Goal: Task Accomplishment & Management: Use online tool/utility

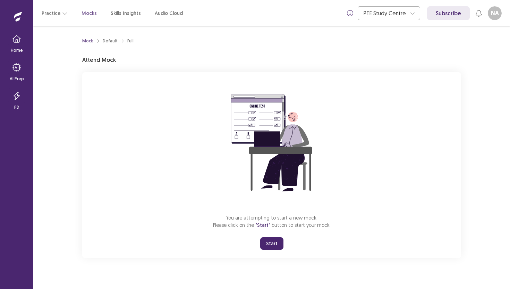
click at [271, 243] on button "Start" at bounding box center [271, 243] width 23 height 12
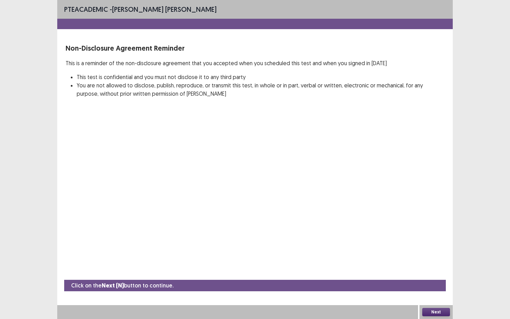
click at [429, 288] on button "Next" at bounding box center [436, 312] width 28 height 8
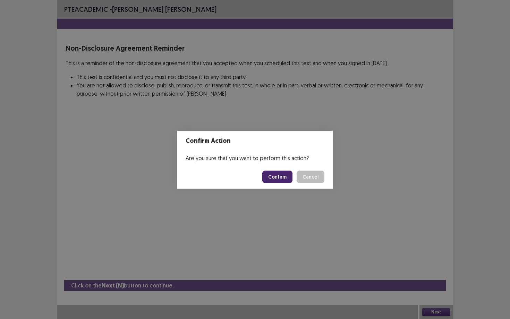
click at [282, 179] on button "Confirm" at bounding box center [277, 177] width 30 height 12
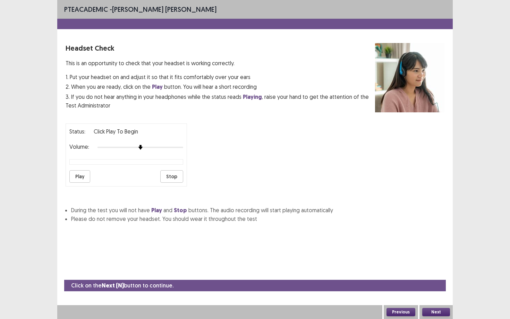
click at [81, 174] on button "Play" at bounding box center [79, 176] width 21 height 12
click at [436, 288] on button "Next" at bounding box center [436, 312] width 28 height 8
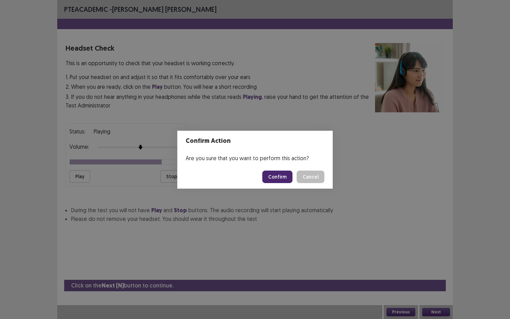
click at [286, 175] on button "Confirm" at bounding box center [277, 177] width 30 height 12
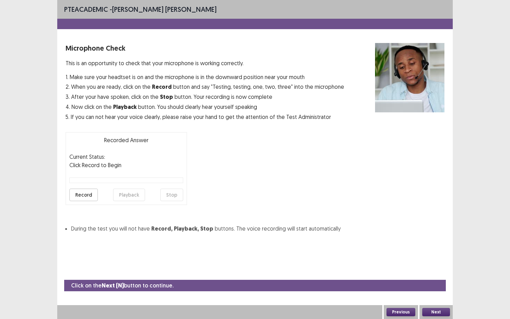
click at [87, 197] on button "Record" at bounding box center [83, 195] width 28 height 12
click at [169, 195] on button "Stop" at bounding box center [171, 195] width 23 height 12
click at [136, 194] on button "Playback" at bounding box center [129, 195] width 32 height 12
click at [433, 288] on button "Next" at bounding box center [436, 312] width 28 height 8
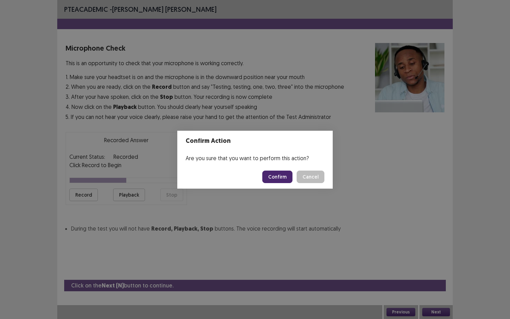
click at [282, 181] on button "Confirm" at bounding box center [277, 177] width 30 height 12
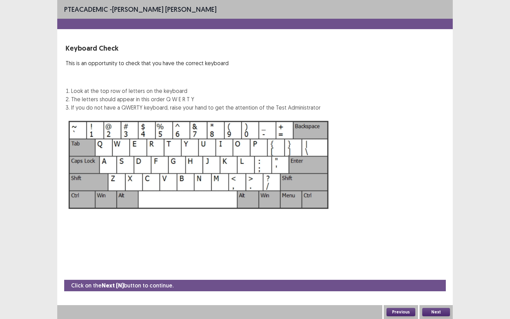
click at [432, 288] on button "Next" at bounding box center [436, 312] width 28 height 8
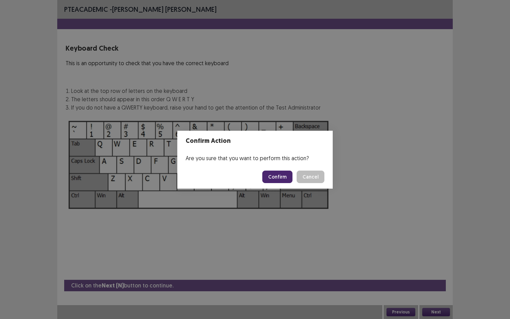
click at [283, 178] on button "Confirm" at bounding box center [277, 177] width 30 height 12
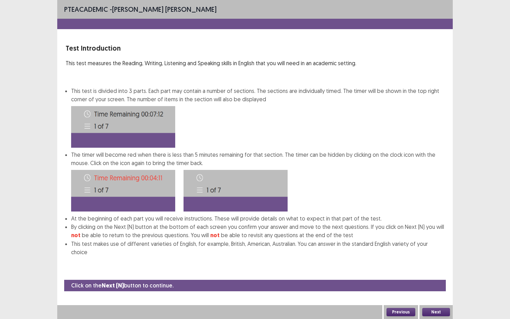
click at [446, 288] on button "Next" at bounding box center [436, 312] width 28 height 8
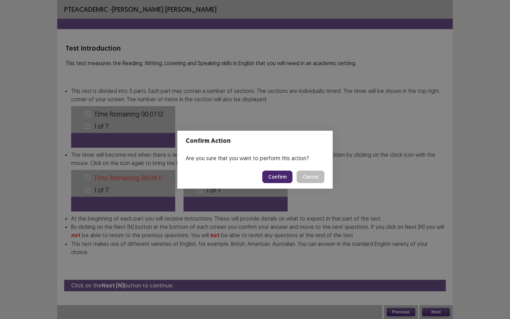
click at [285, 170] on footer "Confirm Cancel" at bounding box center [255, 177] width 156 height 24
click at [286, 175] on button "Confirm" at bounding box center [277, 177] width 30 height 12
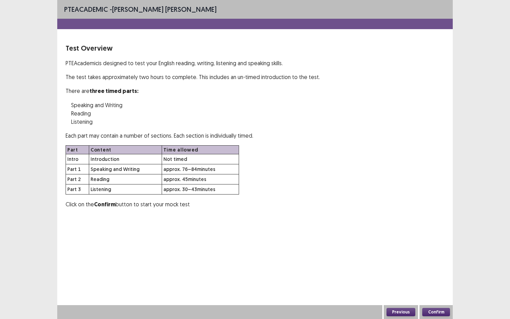
click at [438, 288] on button "Confirm" at bounding box center [436, 312] width 28 height 8
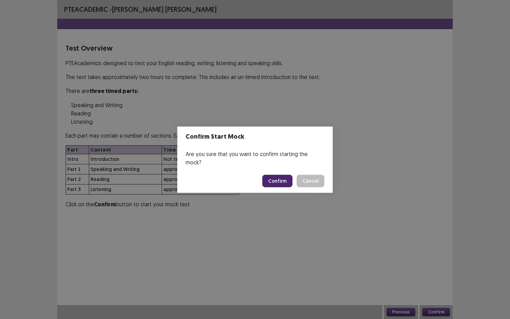
click at [281, 176] on button "Confirm" at bounding box center [277, 181] width 30 height 12
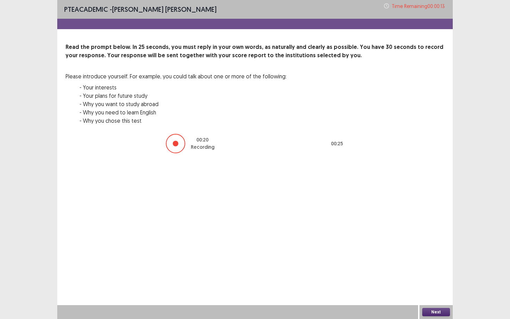
click at [440, 288] on button "Next" at bounding box center [436, 312] width 28 height 8
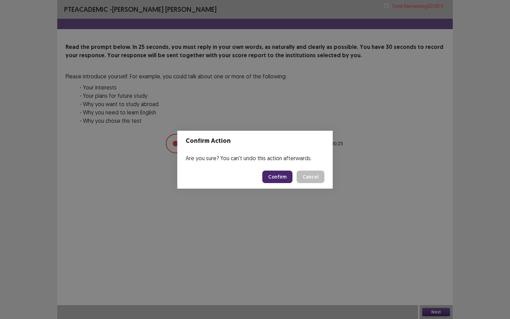
click at [274, 177] on button "Confirm" at bounding box center [277, 177] width 30 height 12
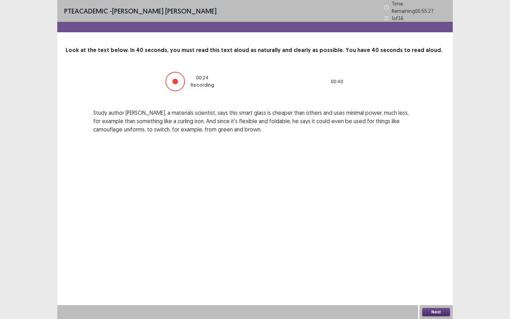
click at [432, 288] on button "Next" at bounding box center [436, 312] width 28 height 8
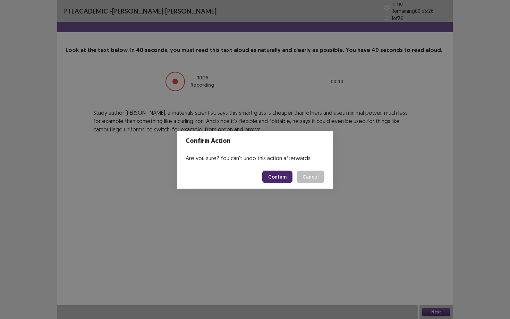
click at [281, 182] on button "Confirm" at bounding box center [277, 177] width 30 height 12
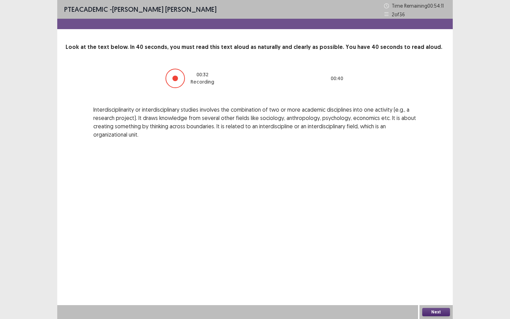
click at [434, 288] on button "Next" at bounding box center [436, 312] width 28 height 8
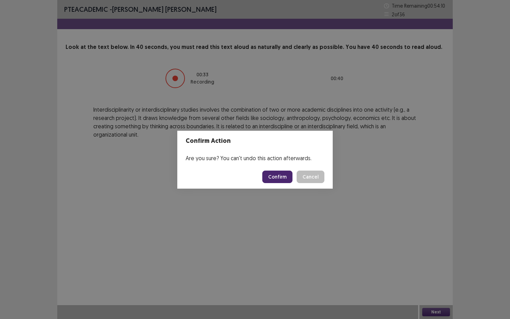
click at [279, 178] on button "Confirm" at bounding box center [277, 177] width 30 height 12
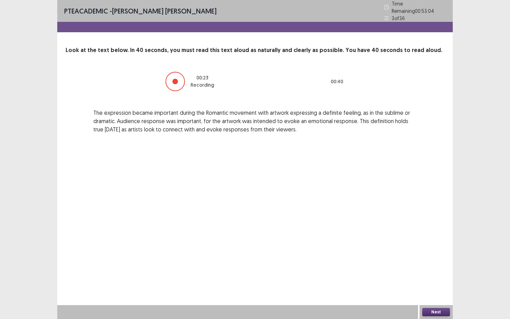
click at [429, 288] on button "Next" at bounding box center [436, 312] width 28 height 8
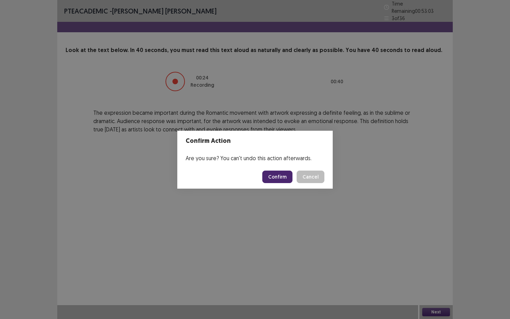
click at [279, 177] on button "Confirm" at bounding box center [277, 177] width 30 height 12
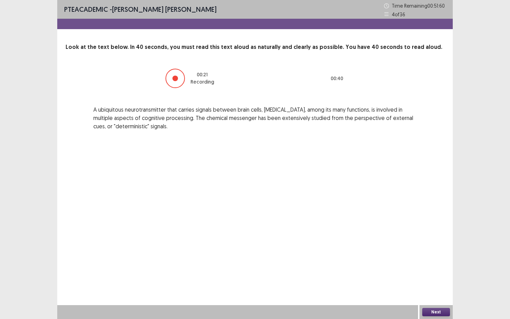
click at [432, 288] on button "Next" at bounding box center [436, 312] width 28 height 8
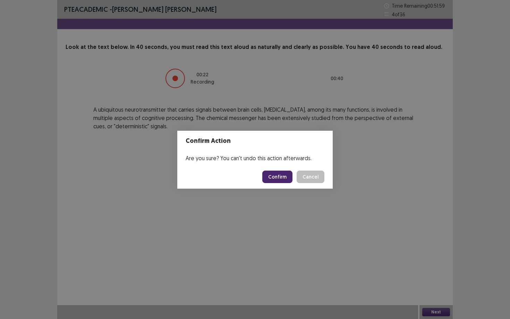
click at [277, 178] on button "Confirm" at bounding box center [277, 177] width 30 height 12
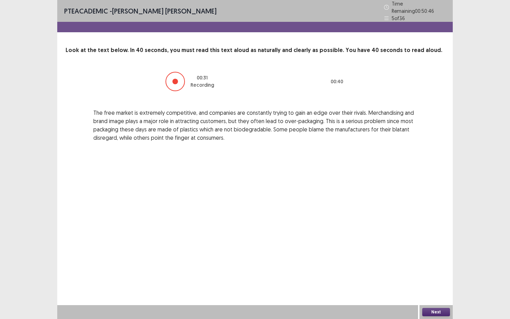
click at [429, 288] on button "Next" at bounding box center [436, 312] width 28 height 8
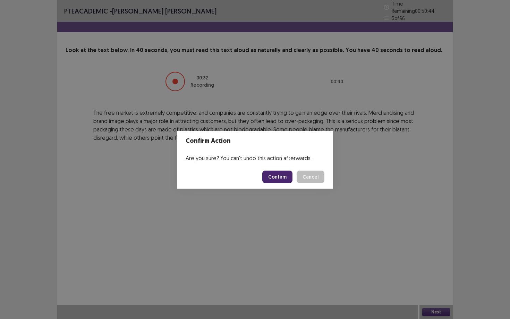
click at [279, 174] on button "Confirm" at bounding box center [277, 177] width 30 height 12
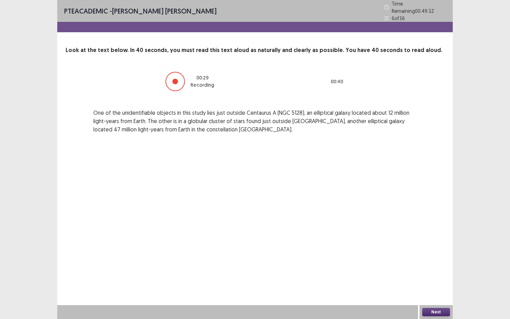
click at [434, 288] on button "Next" at bounding box center [436, 312] width 28 height 8
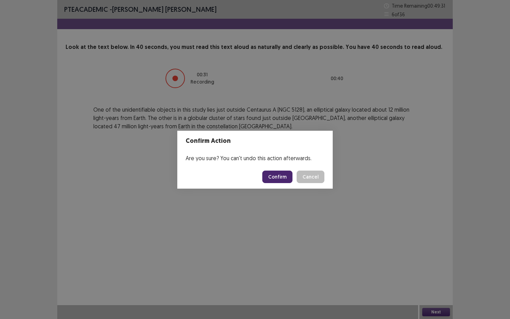
click at [275, 174] on button "Confirm" at bounding box center [277, 177] width 30 height 12
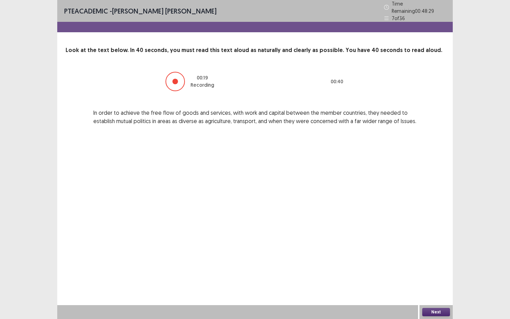
click at [429, 288] on button "Next" at bounding box center [436, 312] width 28 height 8
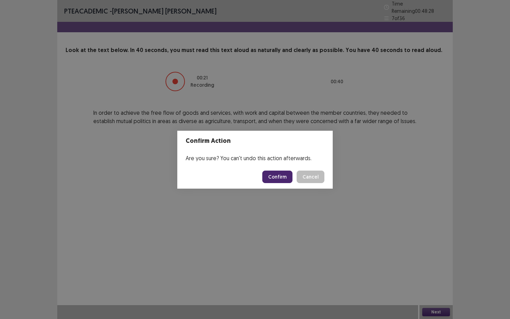
click at [279, 177] on button "Confirm" at bounding box center [277, 177] width 30 height 12
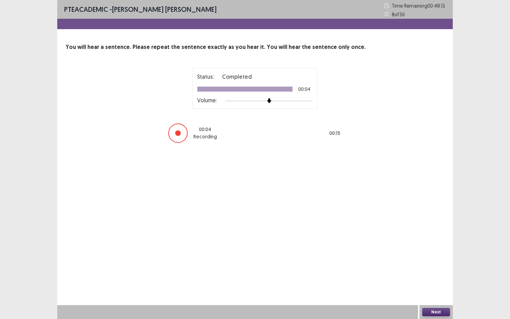
click at [431, 288] on button "Next" at bounding box center [436, 312] width 28 height 8
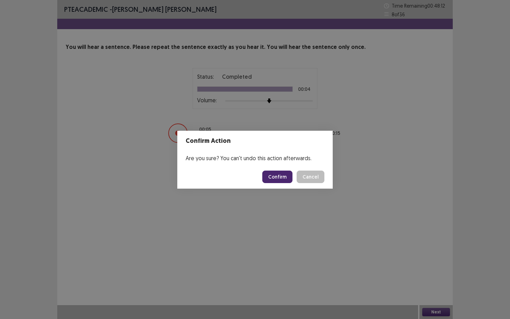
click at [277, 178] on button "Confirm" at bounding box center [277, 177] width 30 height 12
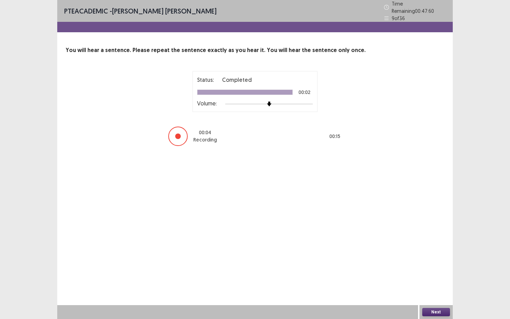
click at [431, 288] on button "Next" at bounding box center [436, 312] width 28 height 8
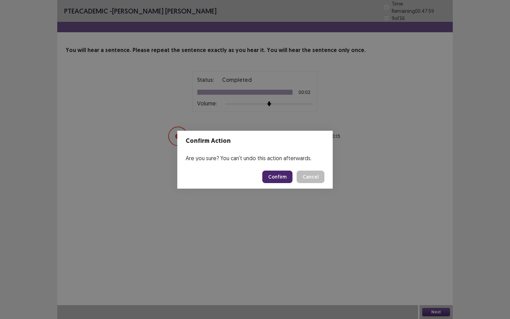
click at [273, 179] on button "Confirm" at bounding box center [277, 177] width 30 height 12
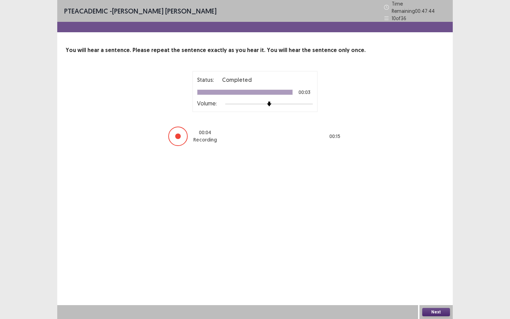
click at [442, 288] on button "Next" at bounding box center [436, 312] width 28 height 8
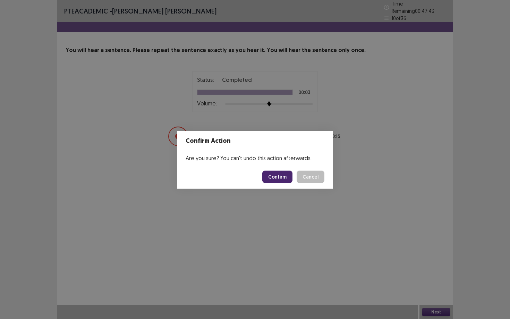
click at [280, 177] on button "Confirm" at bounding box center [277, 177] width 30 height 12
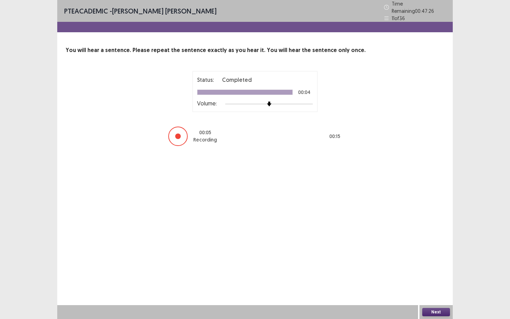
click at [439, 288] on button "Next" at bounding box center [436, 312] width 28 height 8
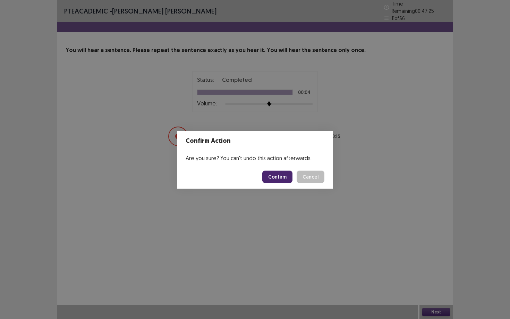
click at [279, 180] on button "Confirm" at bounding box center [277, 177] width 30 height 12
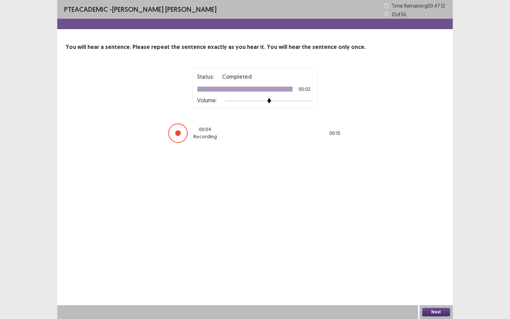
click at [432, 288] on button "Next" at bounding box center [436, 312] width 28 height 8
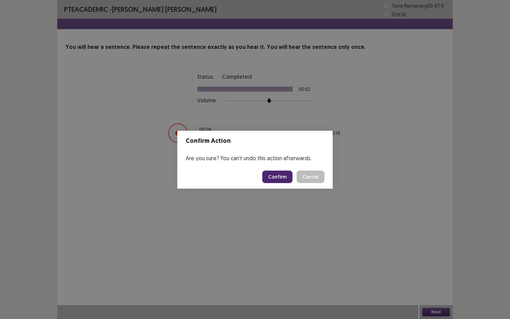
click at [278, 177] on button "Confirm" at bounding box center [277, 177] width 30 height 12
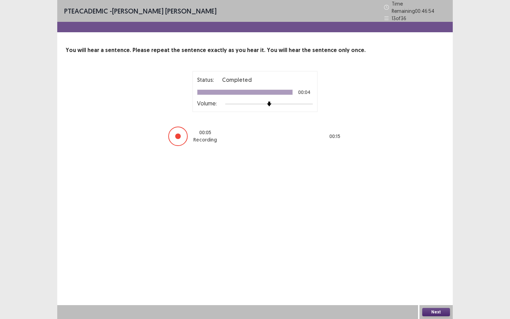
click at [436, 288] on button "Next" at bounding box center [436, 312] width 28 height 8
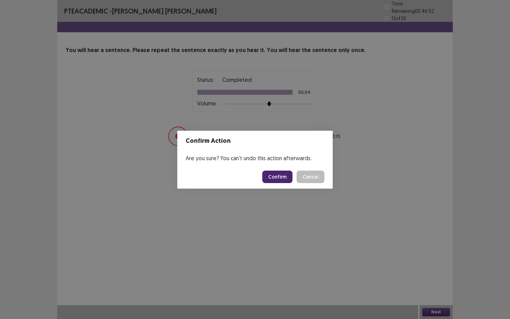
click at [283, 174] on button "Confirm" at bounding box center [277, 177] width 30 height 12
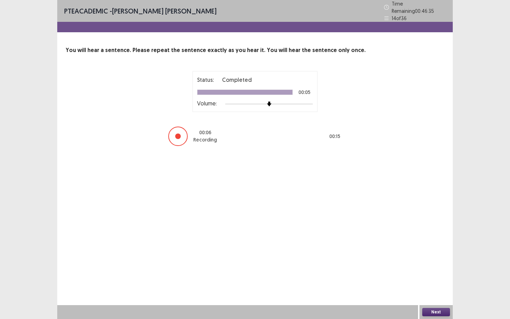
click at [435, 288] on button "Next" at bounding box center [436, 312] width 28 height 8
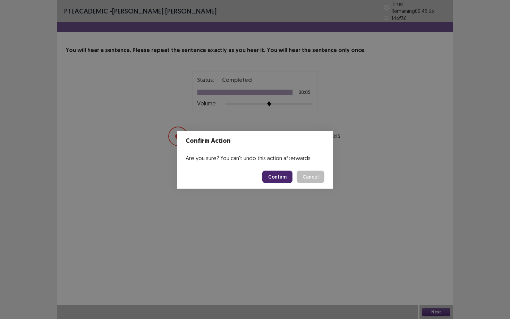
click at [276, 177] on button "Confirm" at bounding box center [277, 177] width 30 height 12
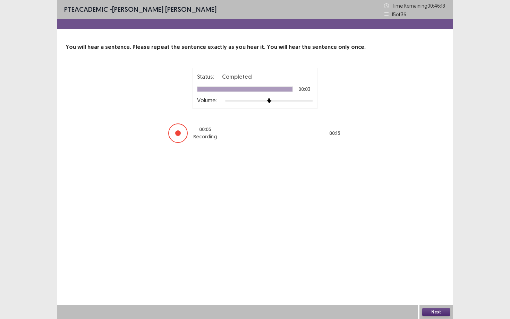
click at [426, 288] on button "Next" at bounding box center [436, 312] width 28 height 8
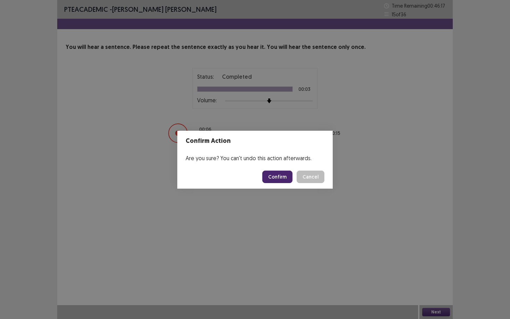
click at [273, 178] on button "Confirm" at bounding box center [277, 177] width 30 height 12
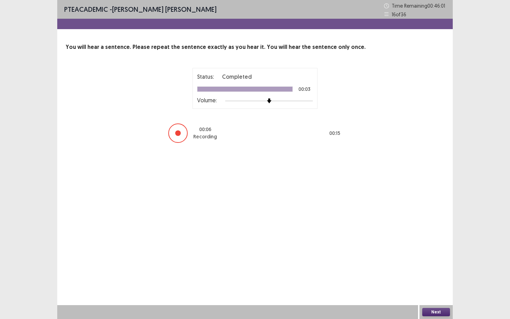
click at [434, 288] on button "Next" at bounding box center [436, 312] width 28 height 8
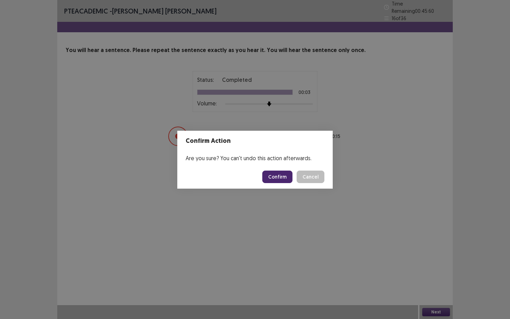
click at [275, 175] on button "Confirm" at bounding box center [277, 177] width 30 height 12
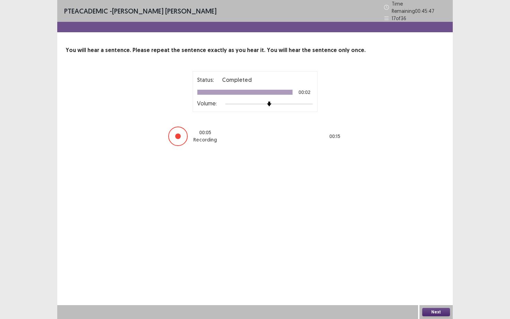
click at [431, 288] on button "Next" at bounding box center [436, 312] width 28 height 8
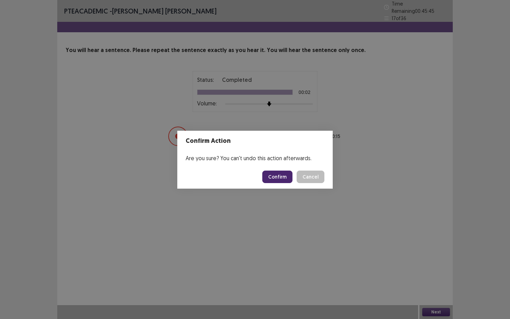
click at [274, 179] on button "Confirm" at bounding box center [277, 177] width 30 height 12
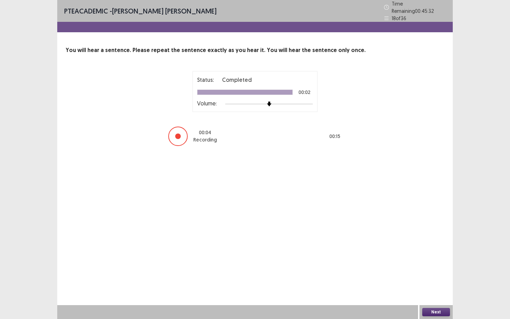
click at [436, 288] on button "Next" at bounding box center [436, 312] width 28 height 8
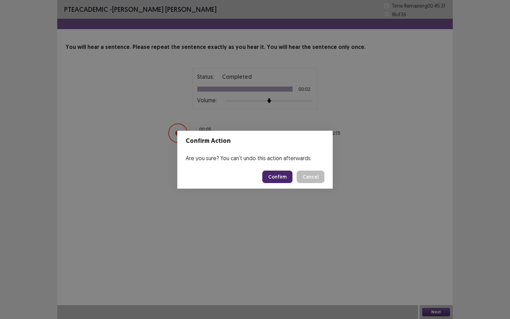
click at [281, 180] on button "Confirm" at bounding box center [277, 177] width 30 height 12
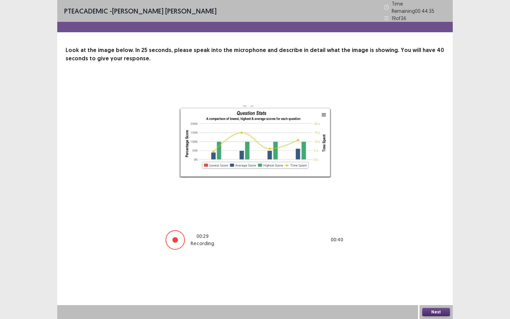
click at [439, 288] on button "Next" at bounding box center [436, 312] width 28 height 8
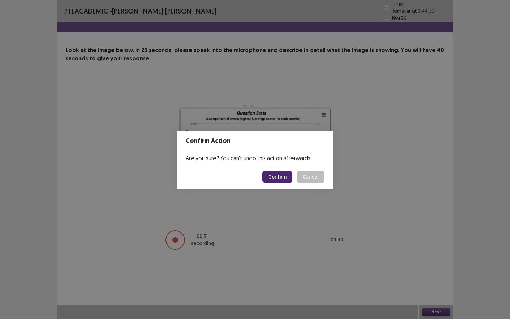
click at [276, 179] on button "Confirm" at bounding box center [277, 177] width 30 height 12
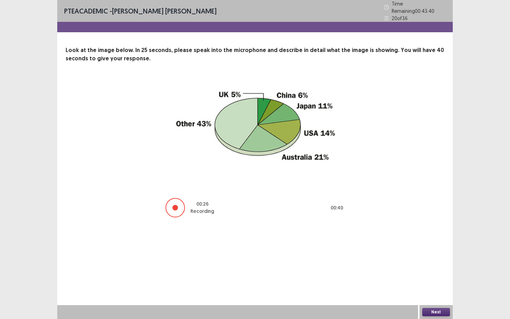
click at [435, 288] on button "Next" at bounding box center [436, 312] width 28 height 8
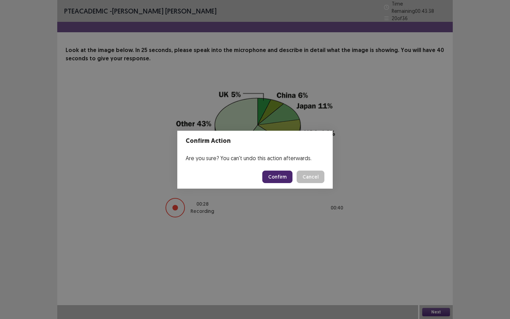
click at [278, 179] on button "Confirm" at bounding box center [277, 177] width 30 height 12
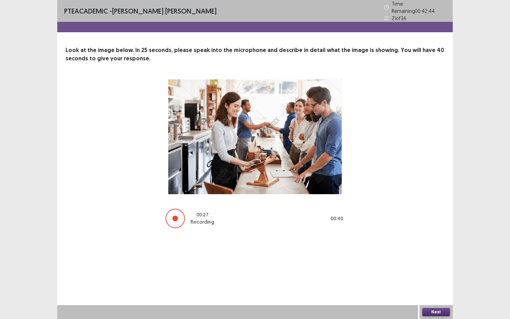
click at [441, 288] on button "Next" at bounding box center [436, 312] width 28 height 8
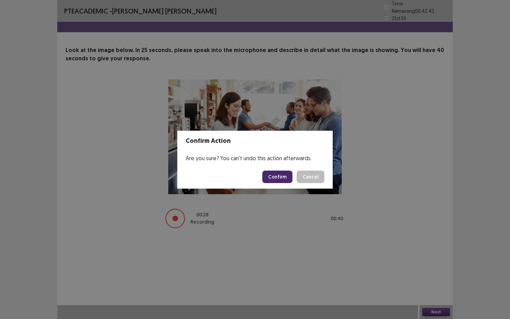
click at [283, 179] on button "Confirm" at bounding box center [277, 177] width 30 height 12
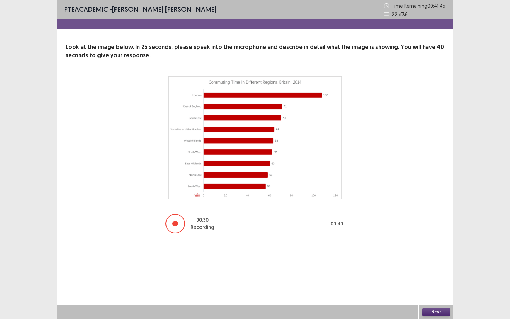
click at [437, 288] on button "Next" at bounding box center [436, 312] width 28 height 8
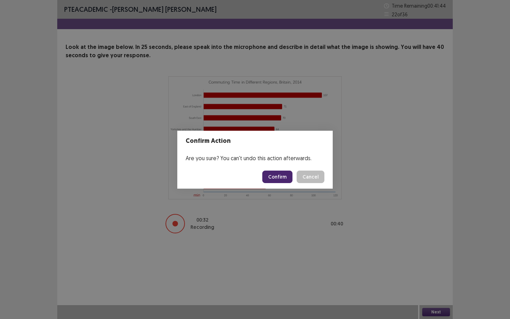
click at [274, 179] on button "Confirm" at bounding box center [277, 177] width 30 height 12
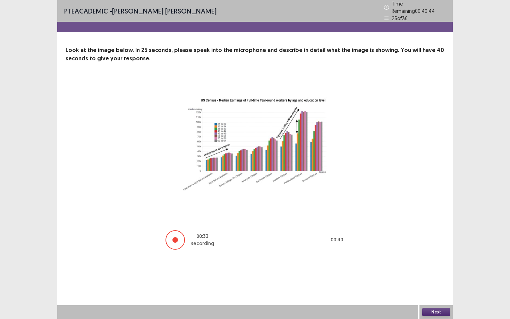
click at [435, 288] on button "Next" at bounding box center [436, 312] width 28 height 8
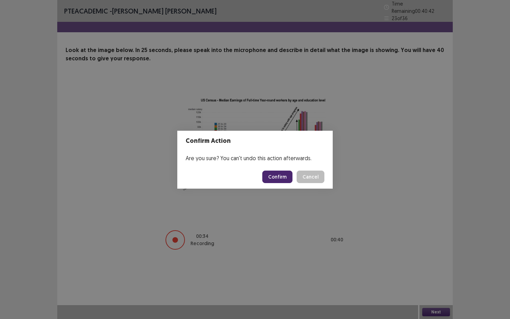
click at [278, 178] on button "Confirm" at bounding box center [277, 177] width 30 height 12
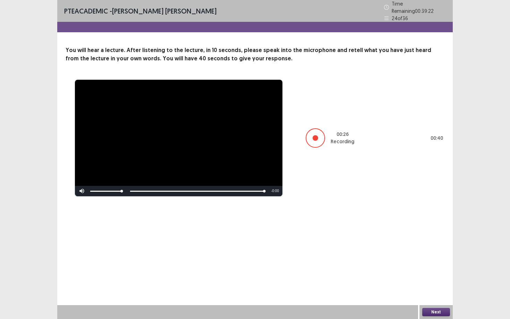
click at [431, 288] on button "Next" at bounding box center [436, 312] width 28 height 8
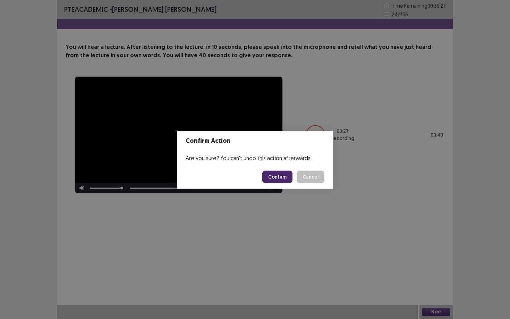
click at [273, 175] on button "Confirm" at bounding box center [277, 177] width 30 height 12
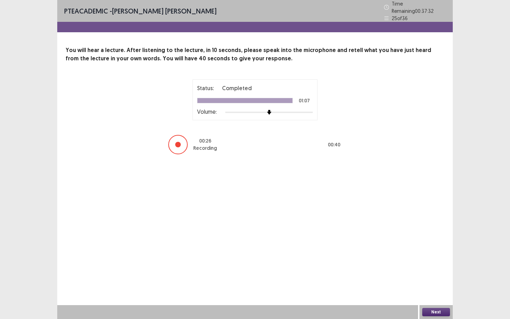
click at [431, 288] on button "Next" at bounding box center [436, 312] width 28 height 8
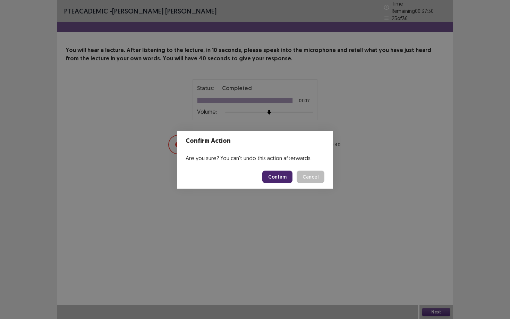
click at [277, 178] on button "Confirm" at bounding box center [277, 177] width 30 height 12
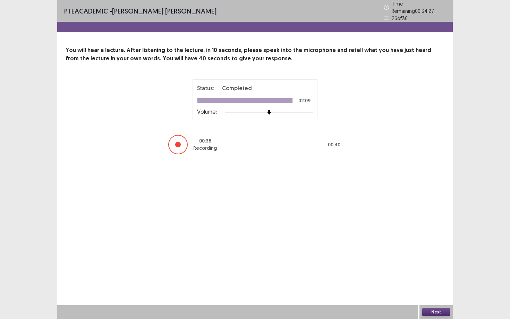
click at [436, 288] on button "Next" at bounding box center [436, 312] width 28 height 8
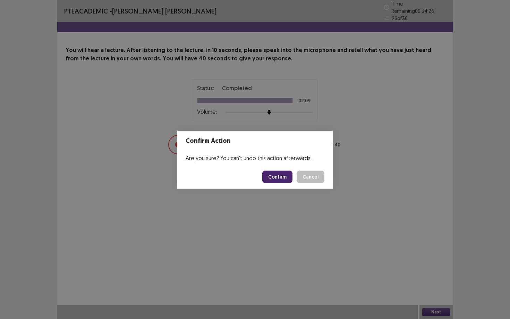
click at [284, 178] on button "Confirm" at bounding box center [277, 177] width 30 height 12
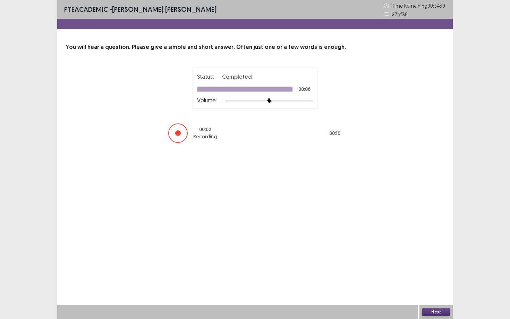
click at [438, 288] on button "Next" at bounding box center [436, 312] width 28 height 8
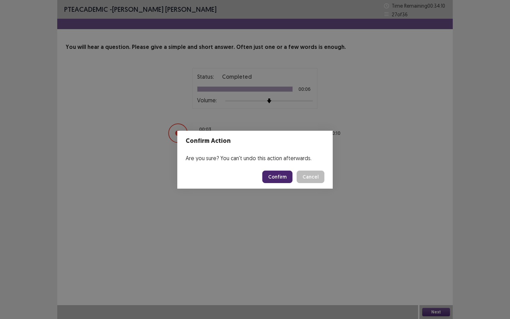
click at [274, 180] on button "Confirm" at bounding box center [277, 177] width 30 height 12
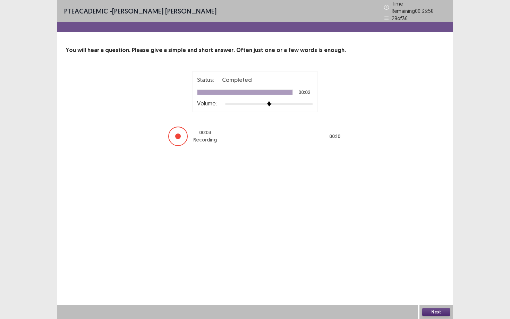
click at [434, 288] on button "Next" at bounding box center [436, 312] width 28 height 8
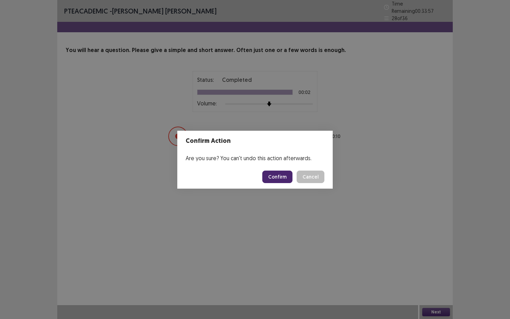
click at [278, 179] on button "Confirm" at bounding box center [277, 177] width 30 height 12
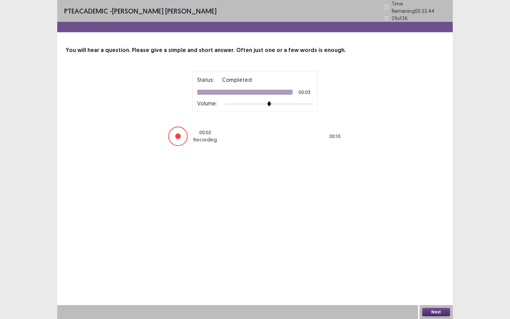
click at [435, 288] on button "Next" at bounding box center [436, 312] width 28 height 8
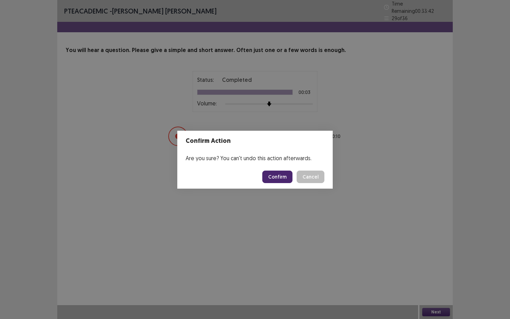
click at [275, 179] on button "Confirm" at bounding box center [277, 177] width 30 height 12
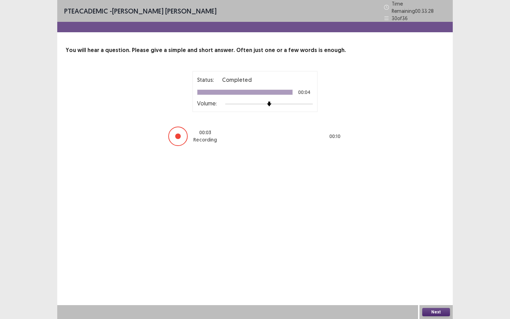
click at [431, 288] on button "Next" at bounding box center [436, 312] width 28 height 8
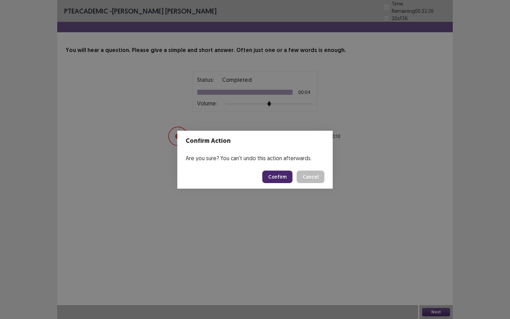
click at [277, 174] on button "Confirm" at bounding box center [277, 177] width 30 height 12
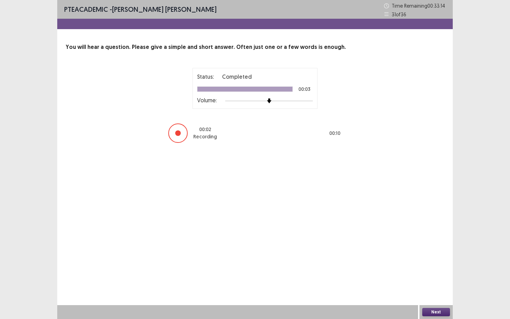
click at [424, 288] on button "Next" at bounding box center [436, 312] width 28 height 8
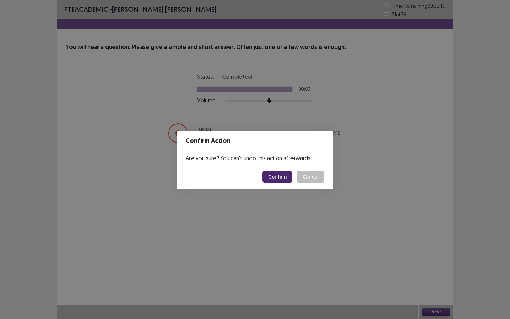
click at [275, 180] on button "Confirm" at bounding box center [277, 177] width 30 height 12
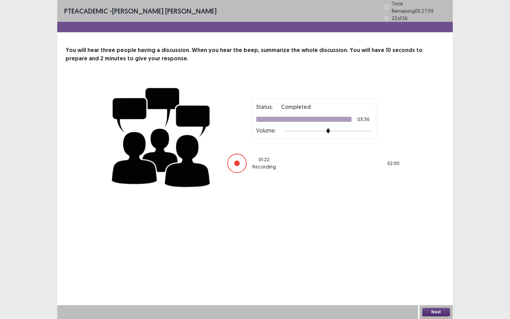
click at [442, 288] on button "Next" at bounding box center [436, 312] width 28 height 8
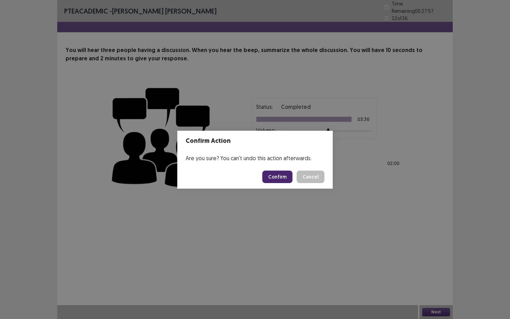
click at [277, 178] on button "Confirm" at bounding box center [277, 177] width 30 height 12
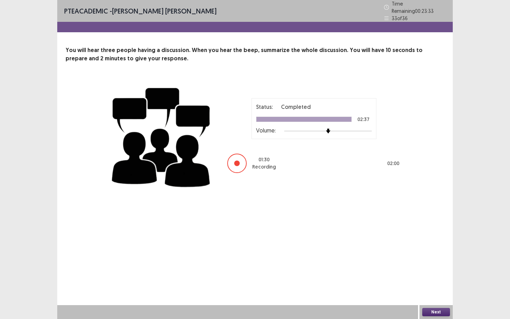
click at [433, 288] on button "Next" at bounding box center [436, 312] width 28 height 8
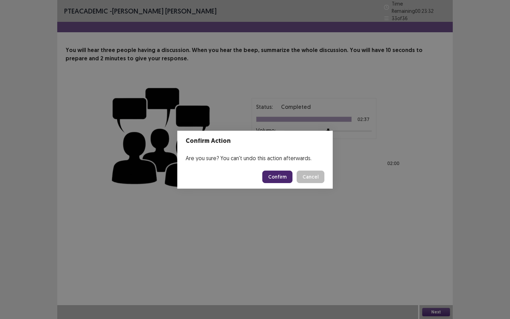
click at [281, 179] on button "Confirm" at bounding box center [277, 177] width 30 height 12
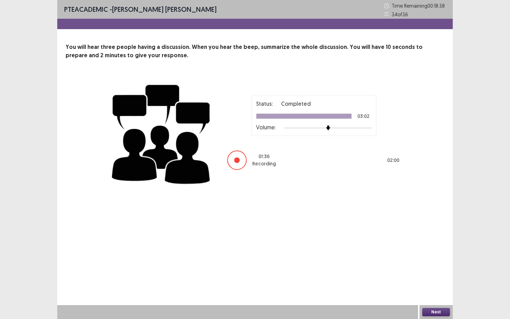
click at [435, 288] on button "Next" at bounding box center [436, 312] width 28 height 8
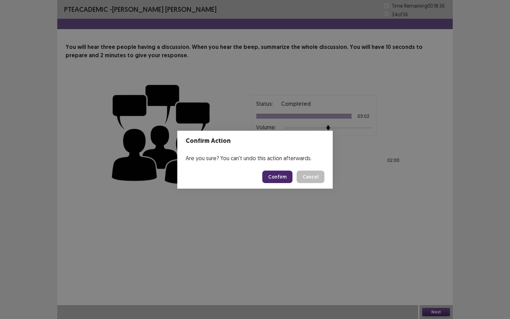
click at [278, 177] on button "Confirm" at bounding box center [277, 177] width 30 height 12
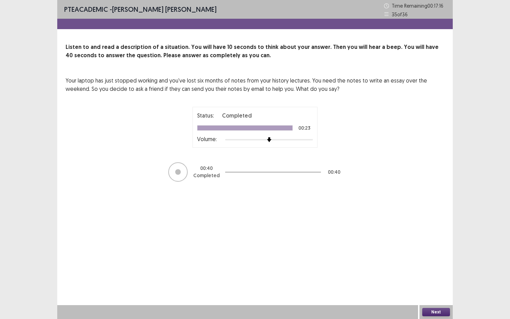
click at [437, 288] on button "Next" at bounding box center [436, 312] width 28 height 8
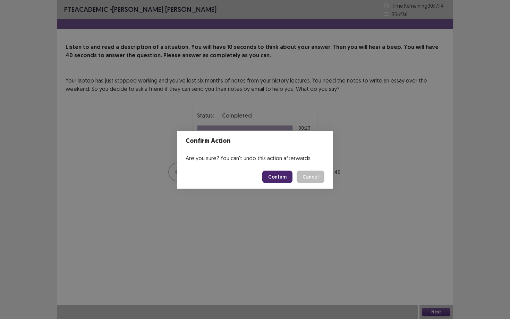
click at [274, 173] on button "Confirm" at bounding box center [277, 177] width 30 height 12
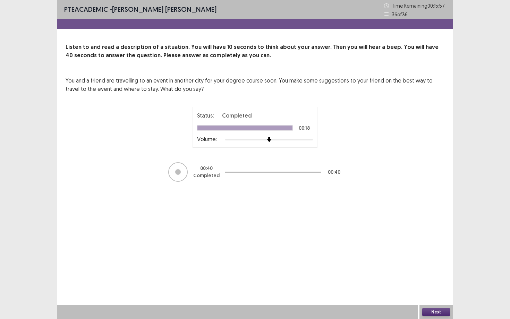
click at [445, 288] on button "Next" at bounding box center [436, 312] width 28 height 8
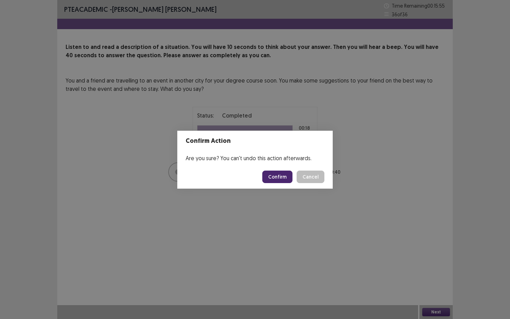
click at [274, 176] on button "Confirm" at bounding box center [277, 177] width 30 height 12
